Goal: Task Accomplishment & Management: Use online tool/utility

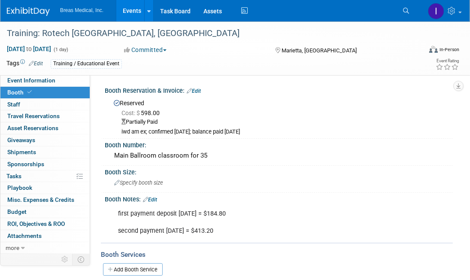
click at [135, 12] on link "Events" at bounding box center [131, 10] width 31 height 21
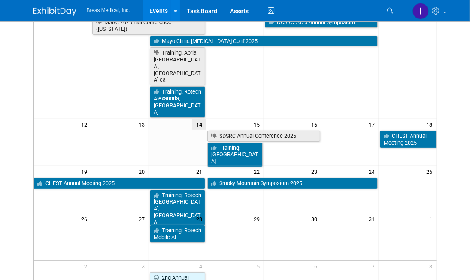
scroll to position [172, 0]
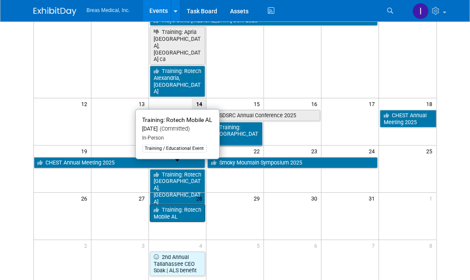
click at [180, 204] on link "Training: Rotech Mobile AL" at bounding box center [177, 213] width 55 height 18
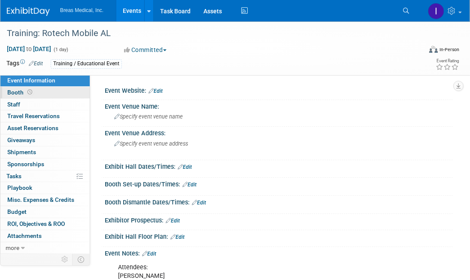
click at [16, 90] on span "Booth" at bounding box center [20, 92] width 27 height 7
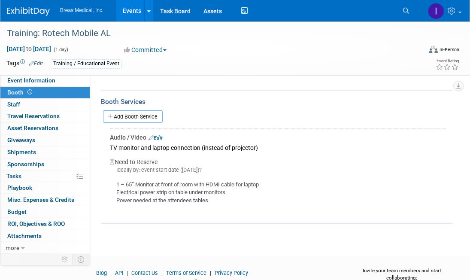
scroll to position [55, 0]
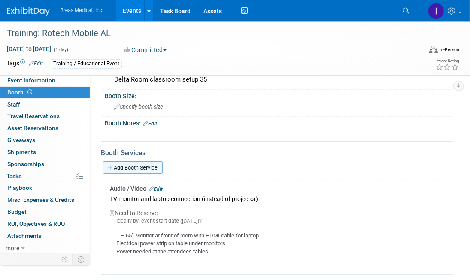
click at [130, 165] on link "Add Booth Service" at bounding box center [133, 167] width 60 height 12
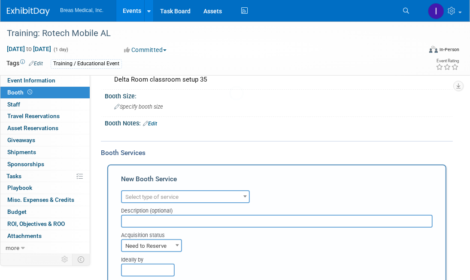
scroll to position [0, 0]
click at [186, 194] on span "Select type of service" at bounding box center [185, 197] width 127 height 12
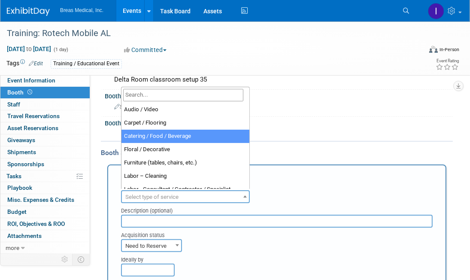
select select "22"
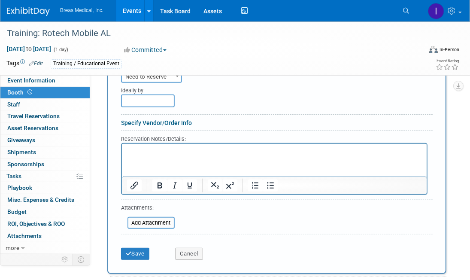
scroll to position [227, 0]
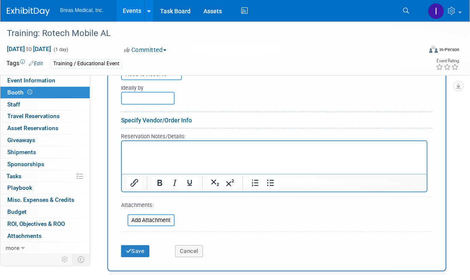
click at [141, 149] on p "Rich Text Area. Press ALT-0 for help." at bounding box center [273, 148] width 295 height 8
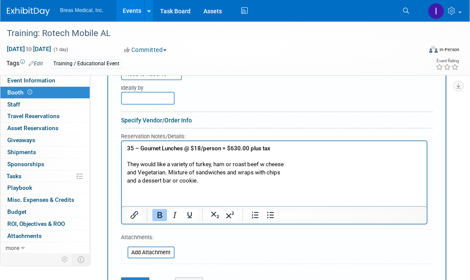
click at [147, 184] on html "35 – Gournet Lunches @ $18/person = $630.00 plus tax They would like a variety …" at bounding box center [273, 163] width 304 height 44
click at [221, 181] on p "and a dessert bar or cookie." at bounding box center [273, 180] width 295 height 8
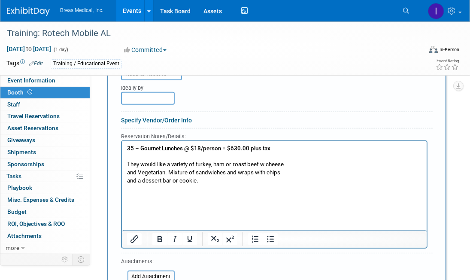
paste body "Rich Text Area. Press ALT-0 for help."
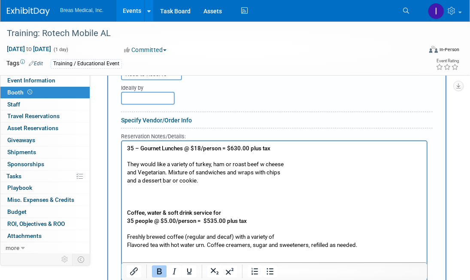
click at [134, 148] on b "35 – Gournet Lunches @ $18/person = $630.00 plus tax" at bounding box center [197, 147] width 143 height 6
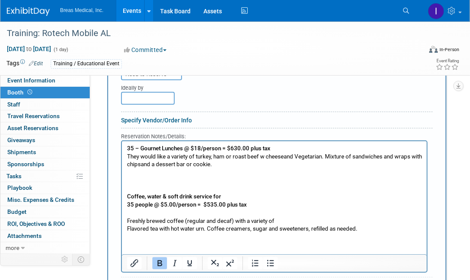
click at [254, 198] on p "Coffee, water & soft drink service for" at bounding box center [273, 196] width 295 height 8
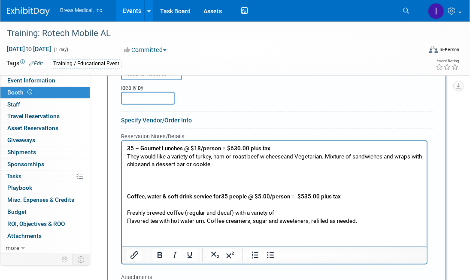
drag, startPoint x: 277, startPoint y: 213, endPoint x: 352, endPoint y: 213, distance: 74.6
click at [352, 213] on p "Freshly brewed coffee (regular and decaf) with a variety of" at bounding box center [273, 212] width 295 height 8
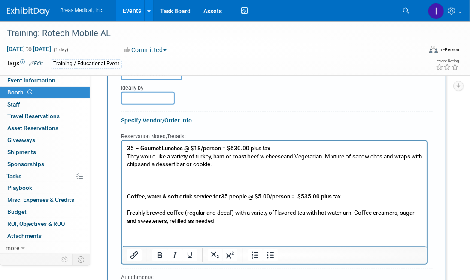
click at [318, 205] on p "Rich Text Area. Press ALT-0 for help." at bounding box center [273, 204] width 295 height 8
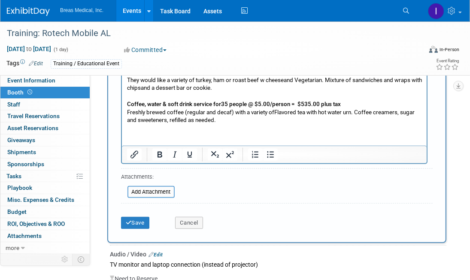
scroll to position [313, 0]
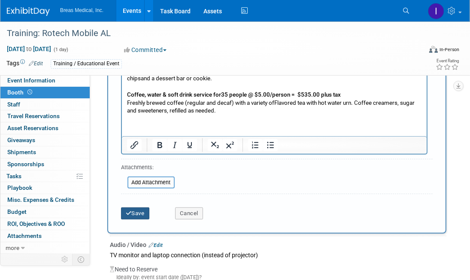
click at [138, 209] on button "Save" at bounding box center [135, 213] width 28 height 12
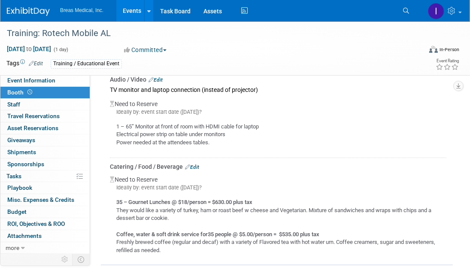
scroll to position [172, 0]
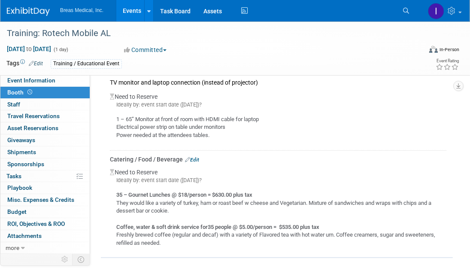
click at [132, 12] on link "Events" at bounding box center [131, 10] width 31 height 21
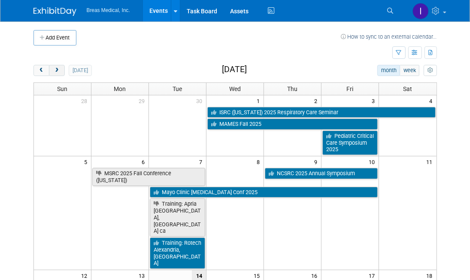
click at [58, 70] on span "next" at bounding box center [57, 71] width 6 height 6
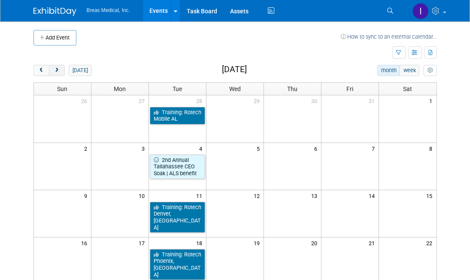
click at [58, 70] on span "next" at bounding box center [57, 71] width 6 height 6
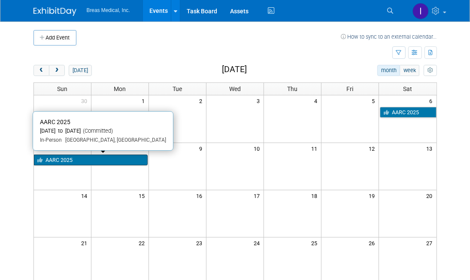
click at [90, 155] on link "AARC 2025" at bounding box center [91, 159] width 114 height 11
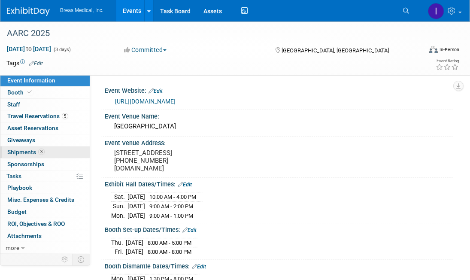
click at [18, 154] on span "Shipments 3" at bounding box center [25, 151] width 37 height 7
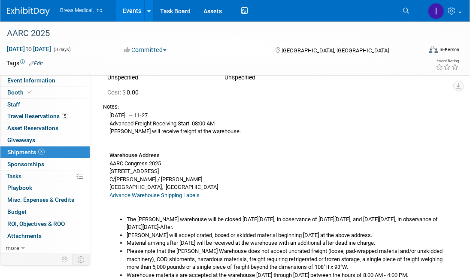
scroll to position [43, 0]
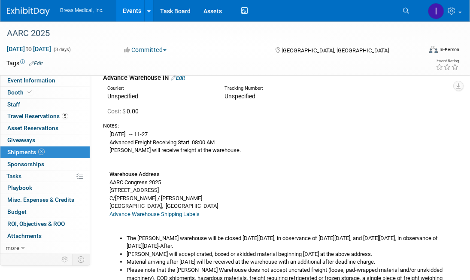
drag, startPoint x: 227, startPoint y: 151, endPoint x: 106, endPoint y: 131, distance: 122.6
click at [106, 131] on div "[DATE] -- 11-27 Advanced Freight Receiving Start 08:00 AM [PERSON_NAME] will re…" at bounding box center [274, 221] width 343 height 184
copy div "[DATE] -- 11-27 Advanced Freight Receiving Start 08:00 AM [PERSON_NAME] will re…"
drag, startPoint x: 228, startPoint y: 181, endPoint x: 218, endPoint y: 195, distance: 16.3
click at [228, 181] on div "[DATE] -- 11-27 Advanced Freight Receiving Start 08:00 AM [PERSON_NAME] will re…" at bounding box center [274, 221] width 343 height 184
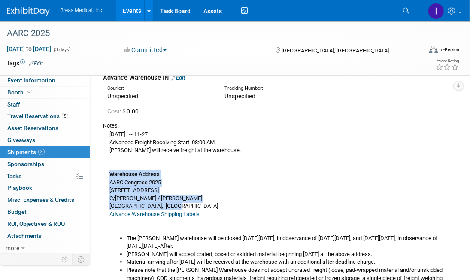
drag, startPoint x: 174, startPoint y: 207, endPoint x: 105, endPoint y: 175, distance: 76.3
click at [105, 175] on div "[DATE] -- 11-27 Advanced Freight Receiving Start 08:00 AM [PERSON_NAME] will re…" at bounding box center [274, 221] width 343 height 184
copy div "Warehouse Address AARC Congress 2025 [STREET_ADDRESS][PERSON_NAME][PERSON_NAME]"
